Goal: Information Seeking & Learning: Learn about a topic

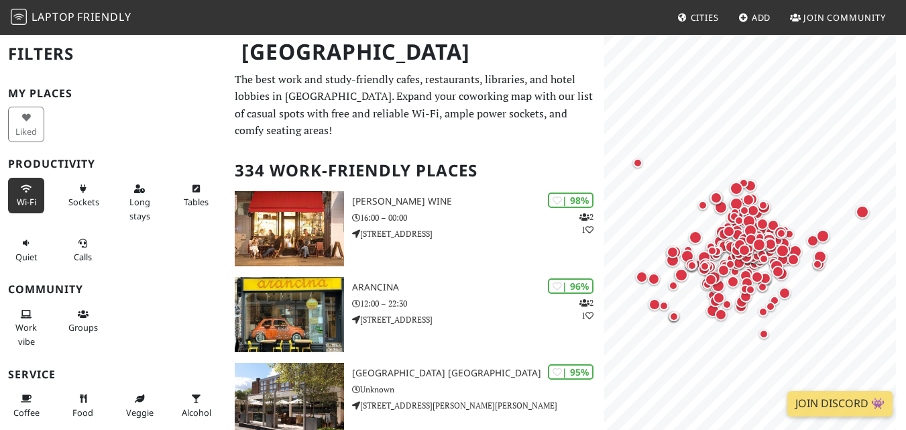
click at [17, 201] on span "Wi-Fi" at bounding box center [26, 202] width 19 height 12
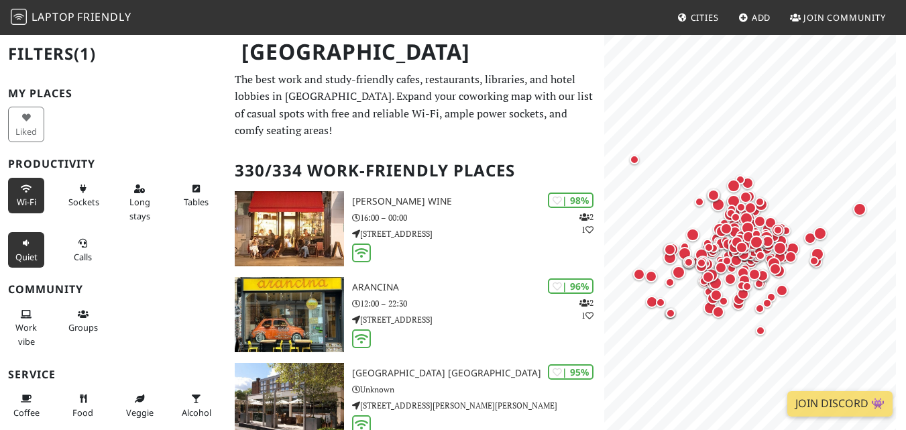
click at [78, 186] on icon at bounding box center [83, 189] width 11 height 9
click at [142, 194] on button "Long stays" at bounding box center [139, 202] width 36 height 49
click at [198, 196] on span "Tables" at bounding box center [196, 202] width 25 height 12
drag, startPoint x: 9, startPoint y: 234, endPoint x: 56, endPoint y: 253, distance: 50.8
click at [10, 234] on button "Quiet" at bounding box center [26, 250] width 36 height 36
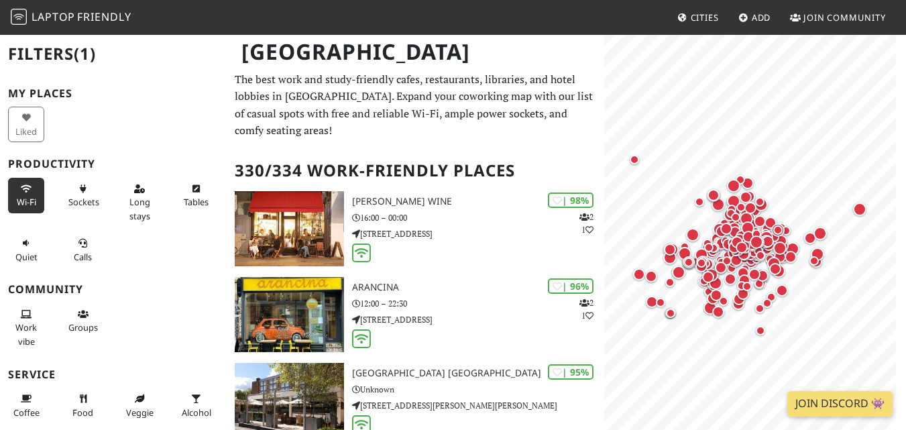
click at [78, 241] on icon at bounding box center [83, 243] width 11 height 9
click at [78, 188] on icon at bounding box center [83, 189] width 11 height 9
click at [121, 204] on button "Long stays" at bounding box center [139, 202] width 36 height 49
click at [184, 205] on span "Tables" at bounding box center [196, 202] width 25 height 12
click at [26, 239] on icon at bounding box center [26, 243] width 11 height 9
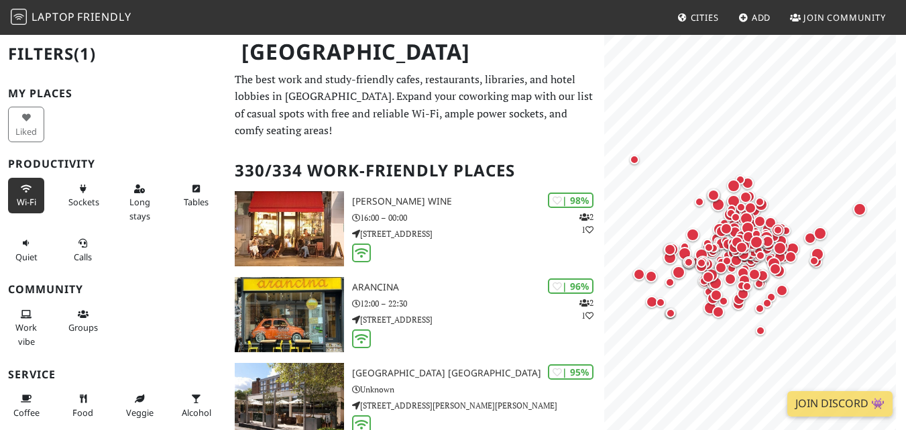
click at [56, 253] on div "Calls" at bounding box center [84, 249] width 56 height 41
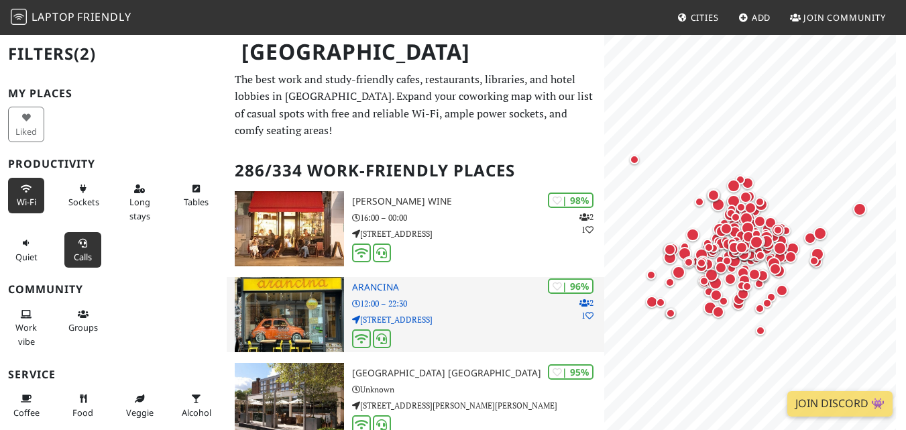
drag, startPoint x: 75, startPoint y: 243, endPoint x: 469, endPoint y: 304, distance: 398.9
click at [78, 243] on icon at bounding box center [83, 243] width 11 height 9
